Goal: Task Accomplishment & Management: Manage account settings

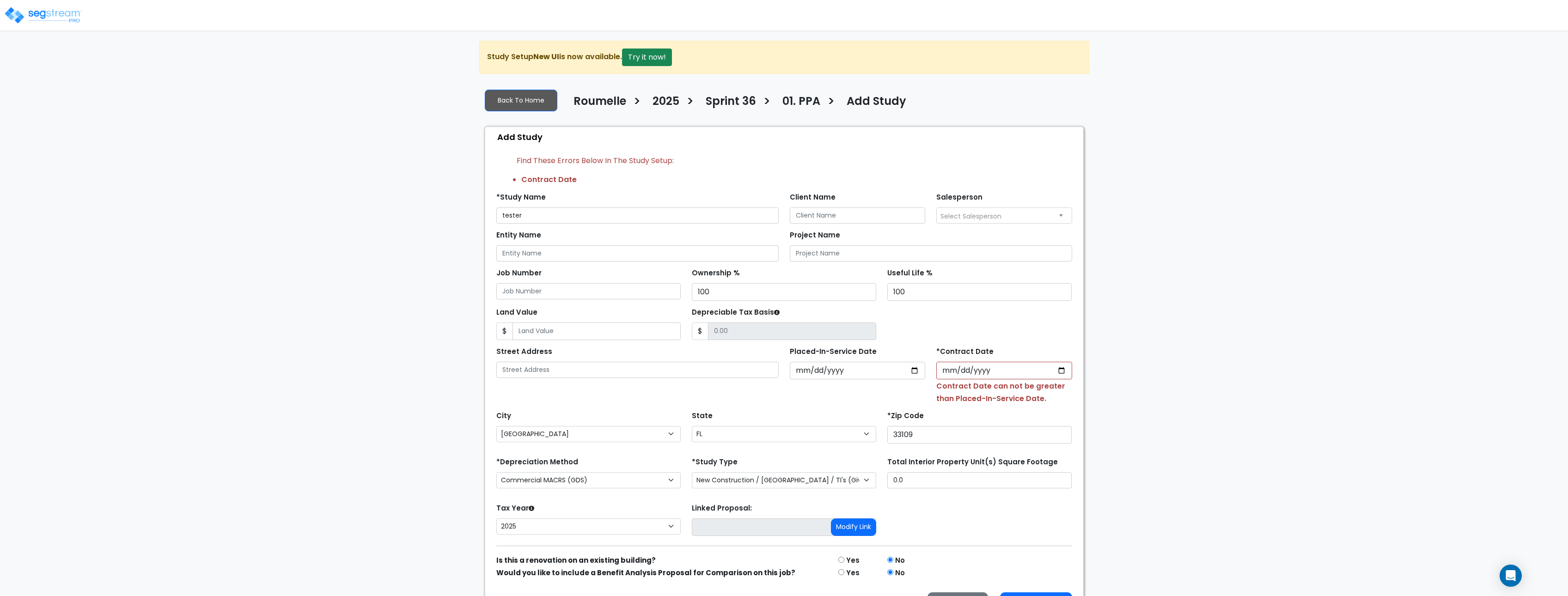
select select "[GEOGRAPHIC_DATA]"
select select "FL"
select select "NEW"
select select "2025"
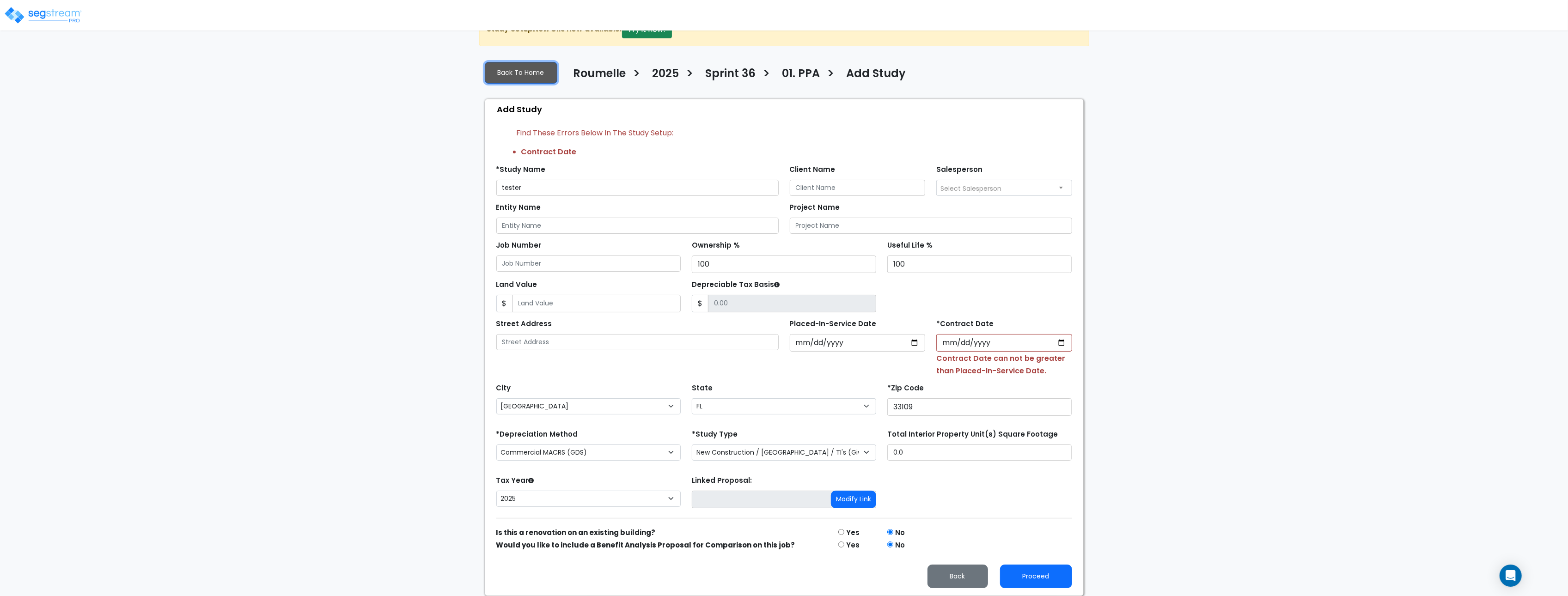
click at [530, 74] on link "Back To Home" at bounding box center [521, 72] width 72 height 21
click at [528, 73] on link "Back To Home" at bounding box center [521, 72] width 72 height 21
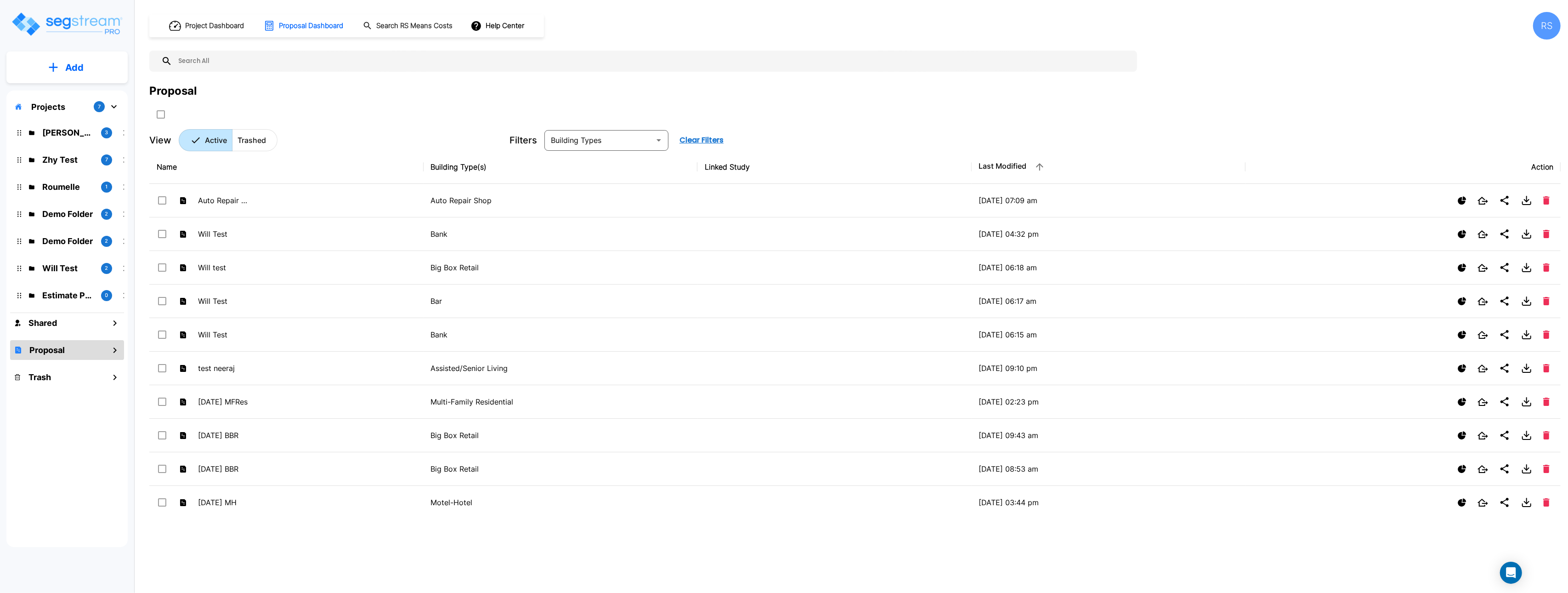
click at [1098, 123] on div "Project Dashboard Proposal Dashboard Search RS Means Costs Help Center RS Propo…" at bounding box center [855, 82] width 1412 height 139
click at [1099, 123] on div "Project Dashboard Proposal Dashboard Search RS Means Costs Help Center RS Propo…" at bounding box center [855, 82] width 1412 height 139
drag, startPoint x: 1100, startPoint y: 123, endPoint x: 579, endPoint y: 2, distance: 534.9
click at [1099, 123] on div "Project Dashboard Proposal Dashboard Search RS Means Costs Help Center RS Propo…" at bounding box center [855, 82] width 1412 height 139
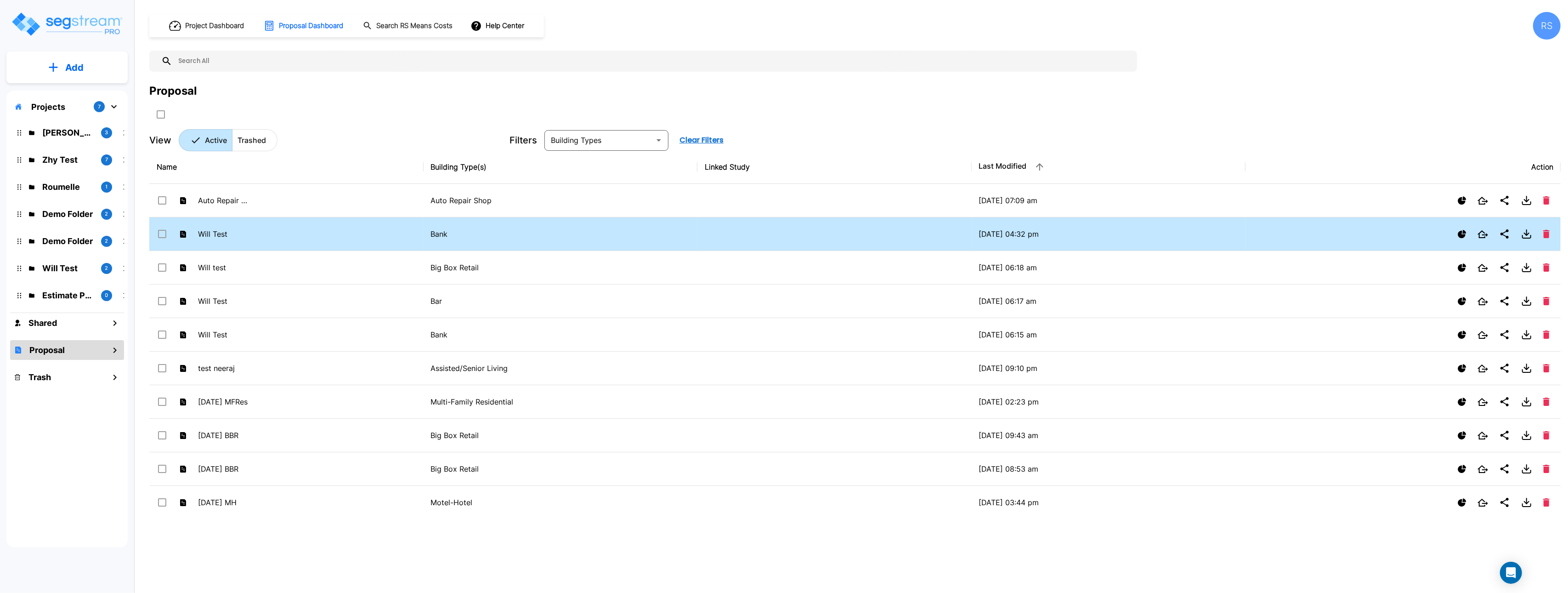
click at [632, 241] on td "Bank" at bounding box center [561, 234] width 275 height 33
checkbox input "true"
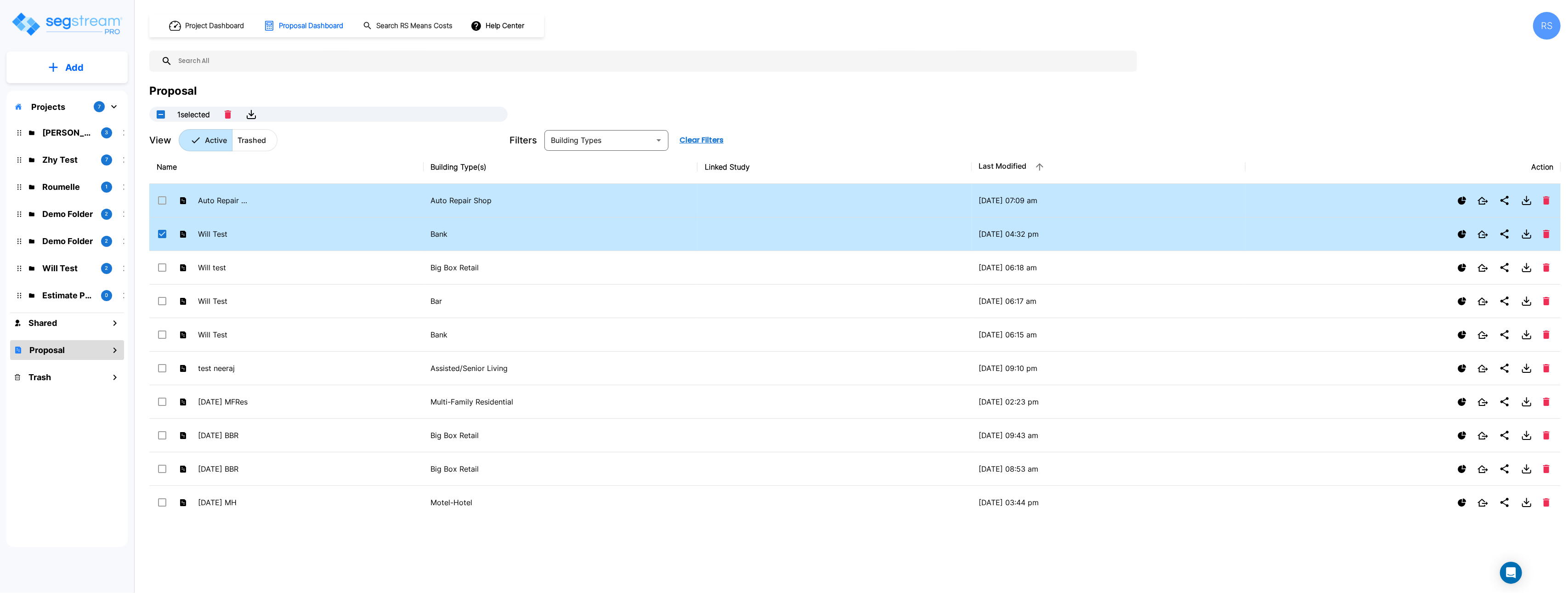
click at [553, 194] on td "Auto Repair Shop" at bounding box center [561, 200] width 275 height 33
drag, startPoint x: 284, startPoint y: 206, endPoint x: 195, endPoint y: 213, distance: 89.3
click at [282, 207] on td "Auto Repair - 10/06" at bounding box center [286, 200] width 275 height 33
checkbox input "false"
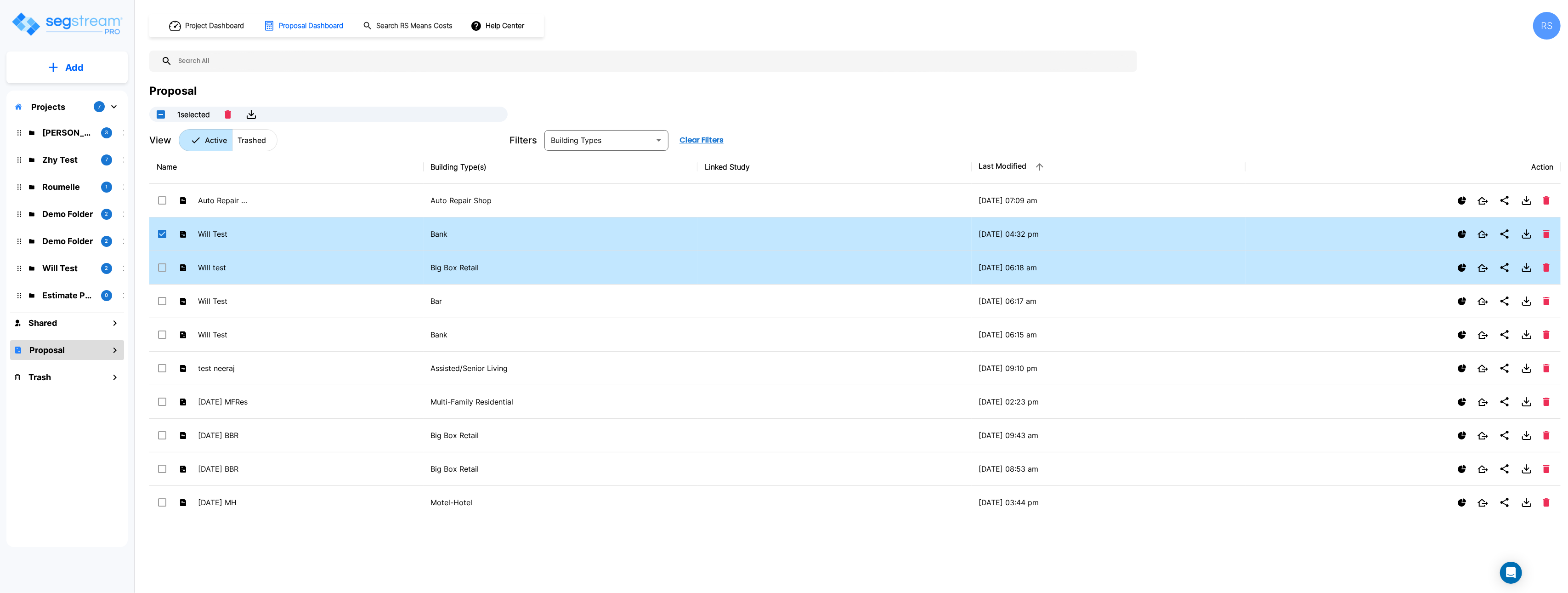
drag, startPoint x: 162, startPoint y: 238, endPoint x: 175, endPoint y: 268, distance: 32.7
click at [162, 238] on icon at bounding box center [163, 234] width 9 height 9
checkbox input "false"
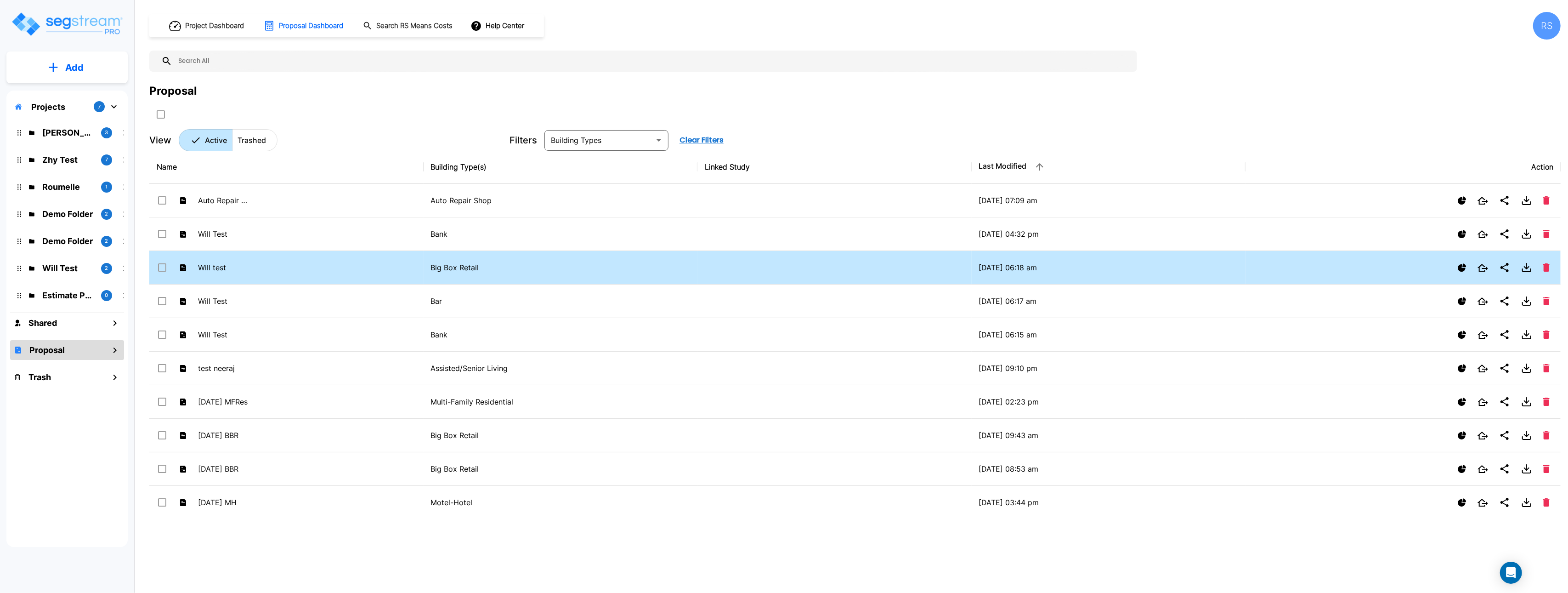
click at [273, 270] on td "Will test" at bounding box center [286, 267] width 275 height 33
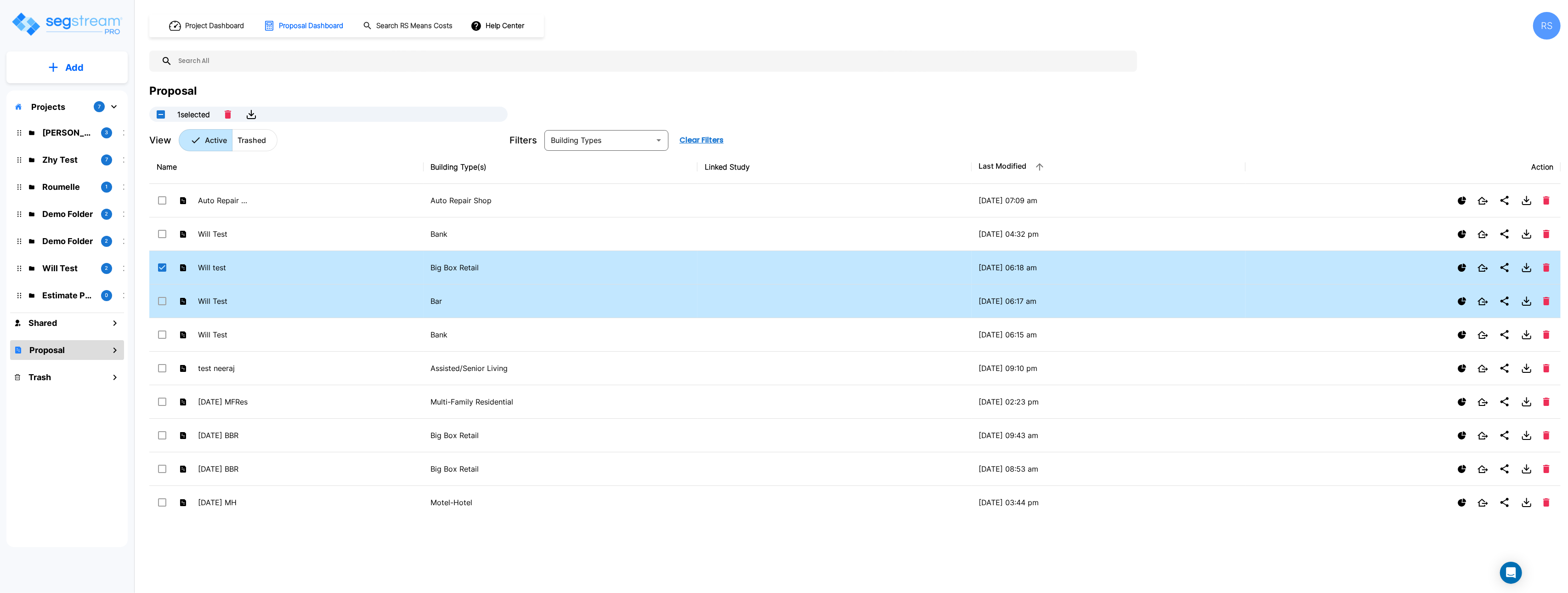
drag, startPoint x: 279, startPoint y: 271, endPoint x: 303, endPoint y: 314, distance: 49.2
click at [279, 271] on td "Will test" at bounding box center [286, 267] width 275 height 33
checkbox input "false"
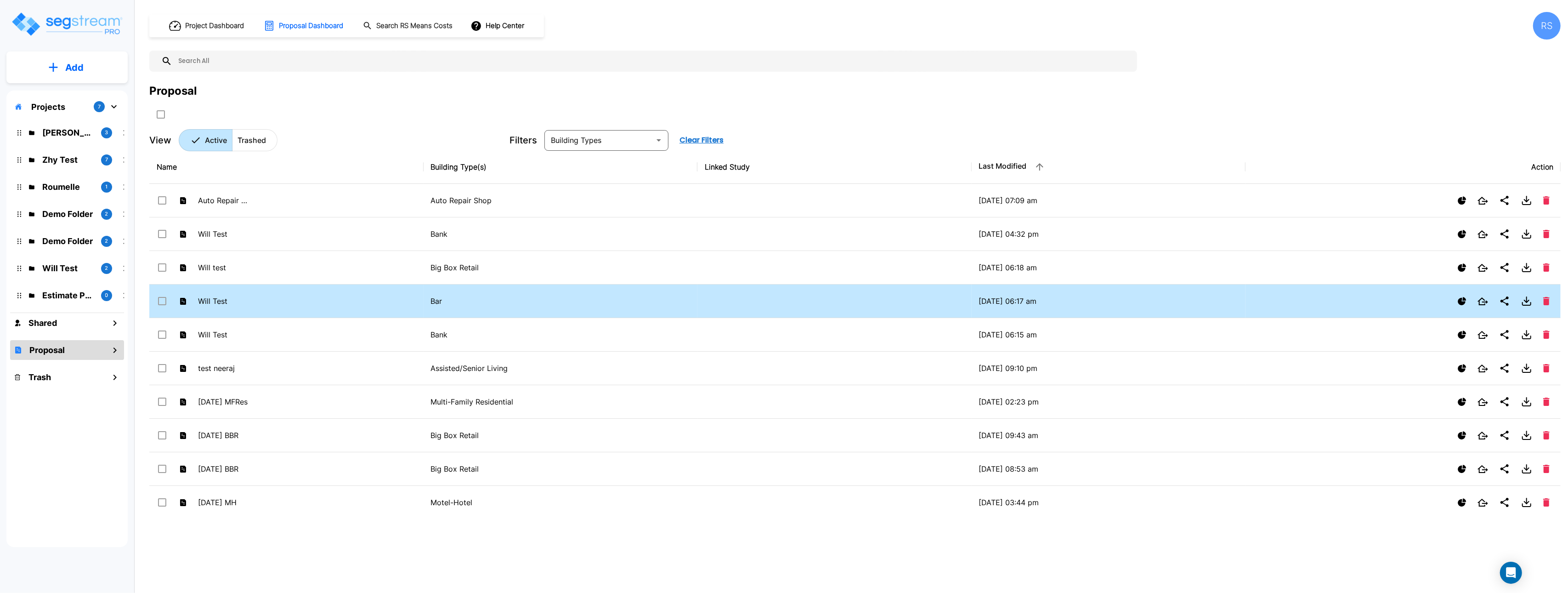
click at [304, 307] on td "Will Test" at bounding box center [286, 301] width 275 height 33
checkbox input "true"
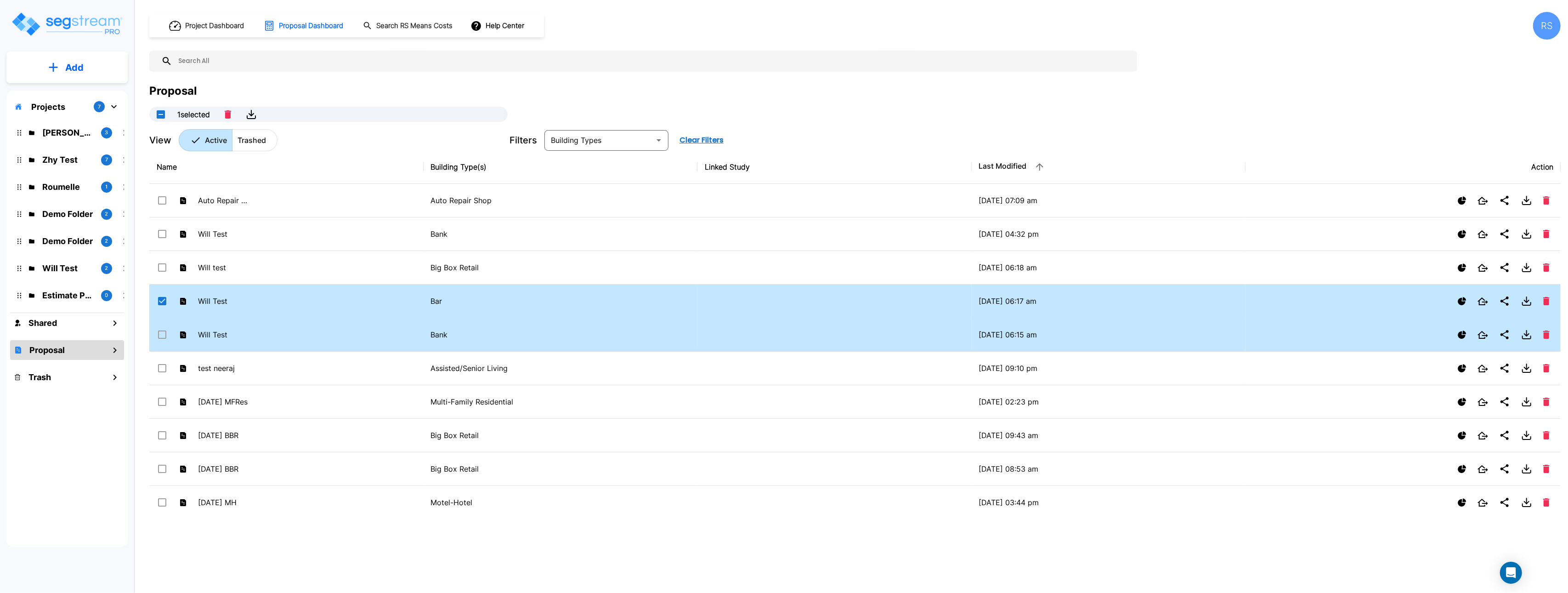
click at [329, 344] on td "Will Test" at bounding box center [286, 334] width 275 height 33
checkbox input "true"
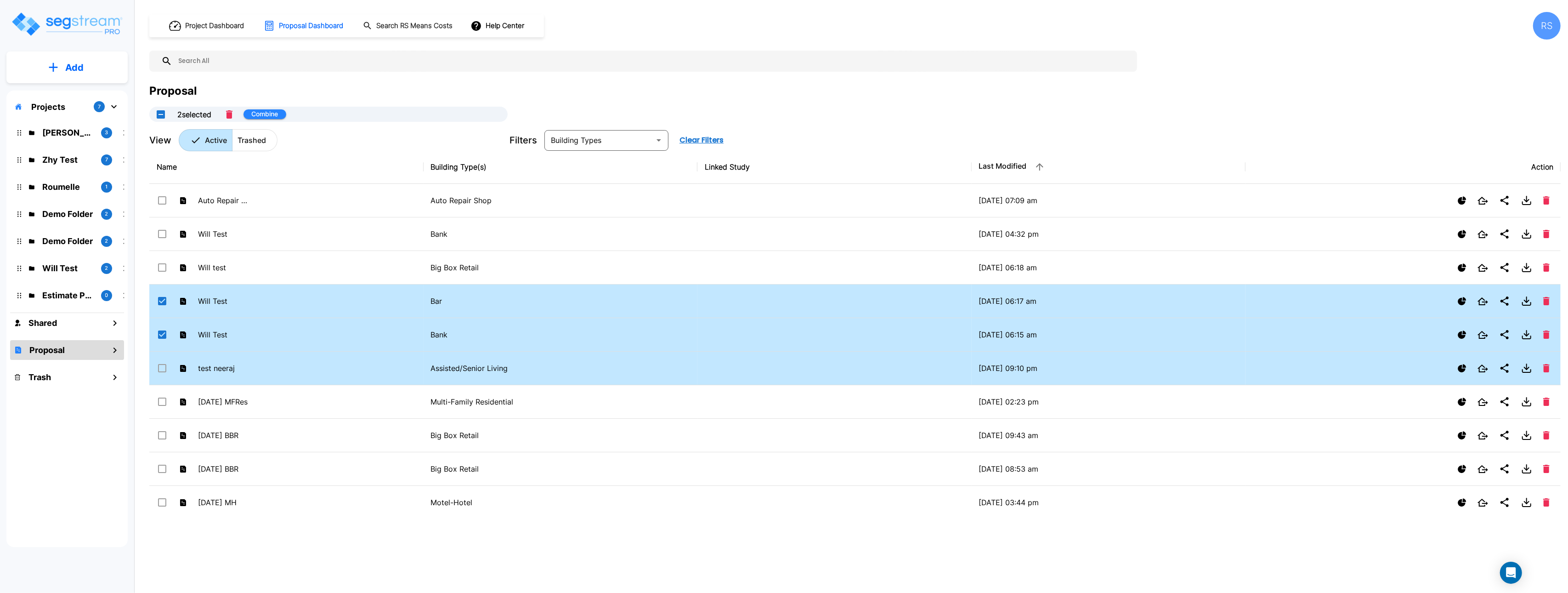
drag, startPoint x: 334, startPoint y: 356, endPoint x: 363, endPoint y: 360, distance: 29.3
click at [334, 356] on td "test neeraj" at bounding box center [286, 368] width 275 height 33
checkbox input "true"
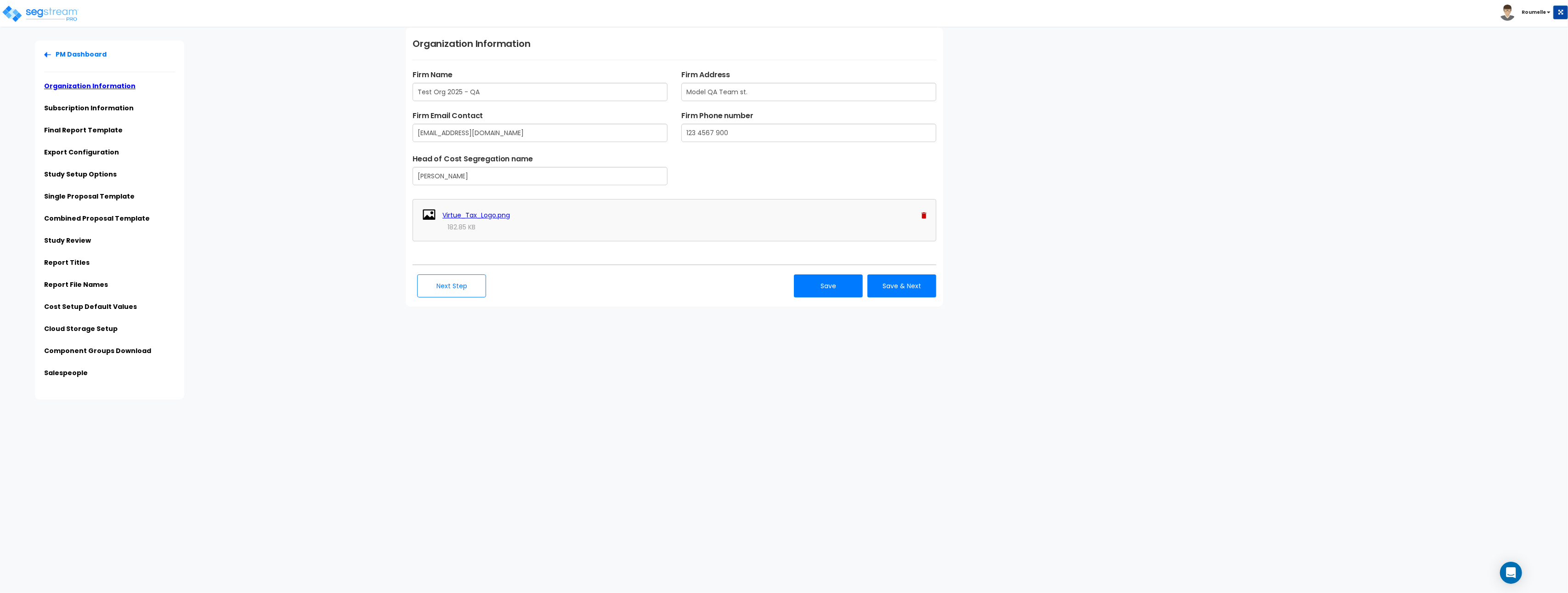
click at [624, 399] on html "Toggle navigation Roumelle" at bounding box center [784, 200] width 1568 height 399
